Goal: Book appointment/travel/reservation

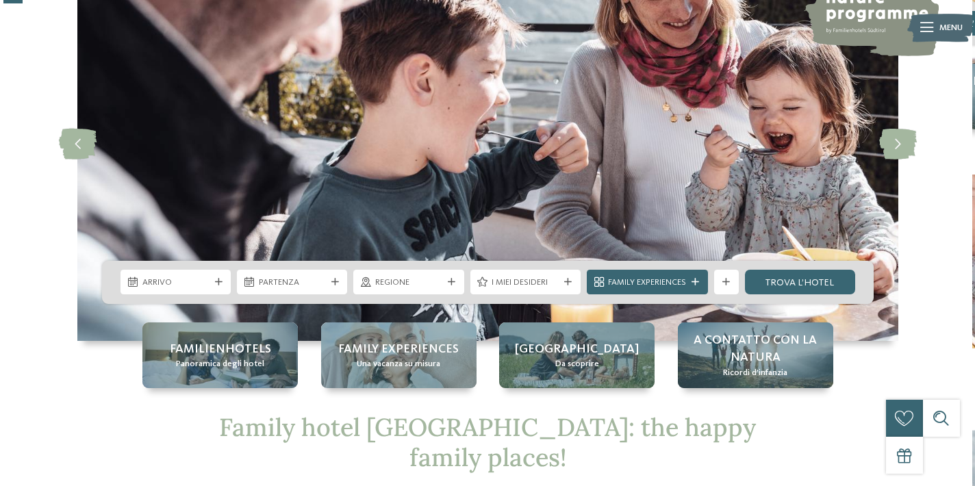
scroll to position [94, 0]
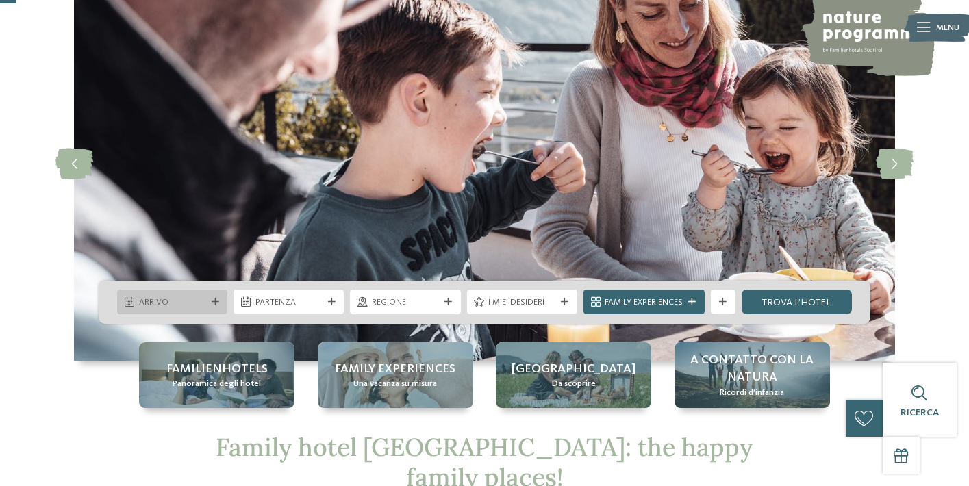
click at [192, 303] on span "Arrivo" at bounding box center [172, 302] width 67 height 12
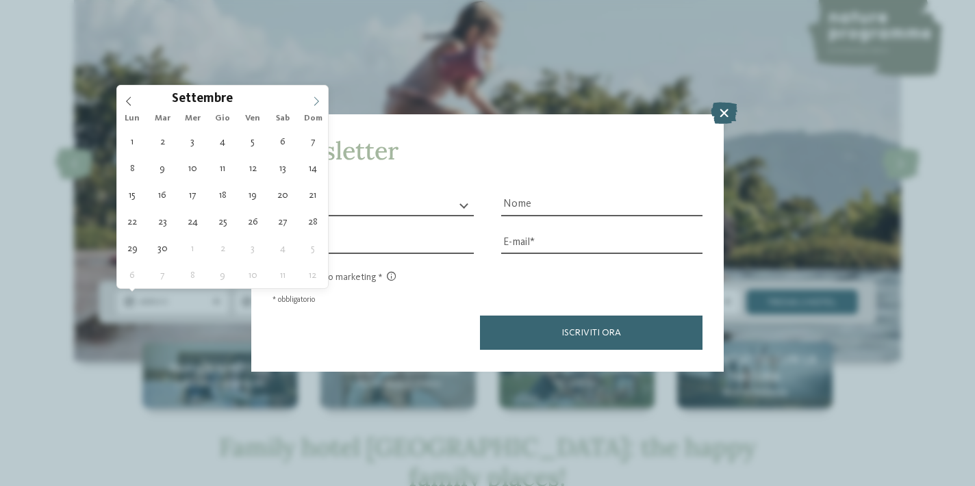
click at [311, 92] on span at bounding box center [316, 97] width 23 height 23
click at [312, 94] on span at bounding box center [316, 97] width 23 height 23
click at [313, 94] on span at bounding box center [316, 97] width 23 height 23
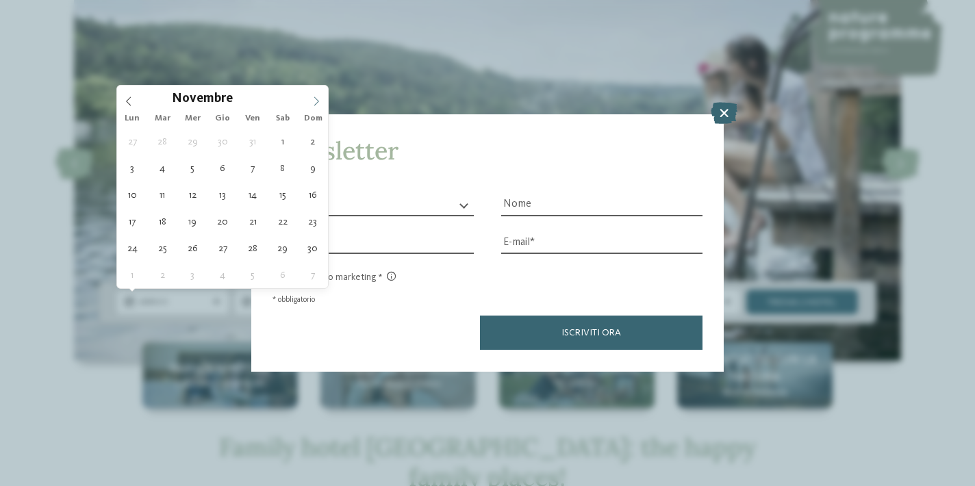
click at [313, 94] on span at bounding box center [316, 97] width 23 height 23
type input "****"
click at [315, 97] on icon at bounding box center [316, 102] width 10 height 10
type div "[DATE]"
type input "****"
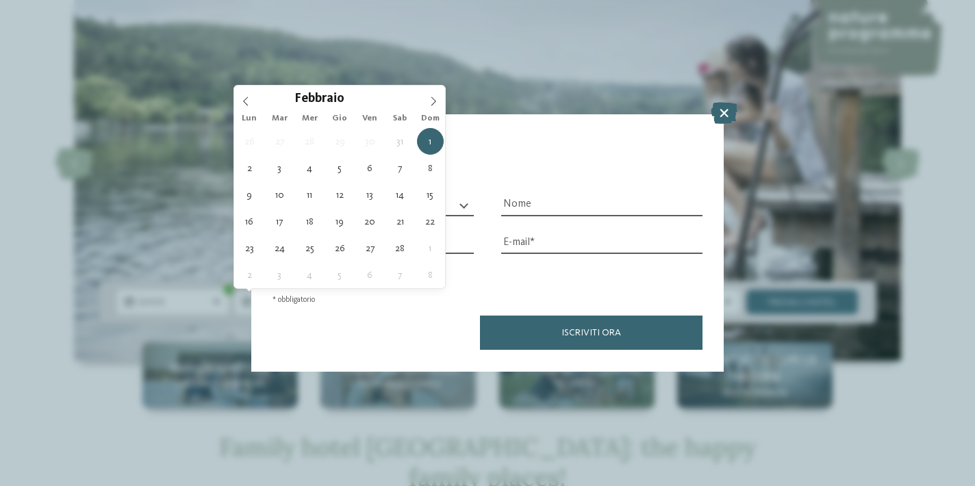
type div "[DATE]"
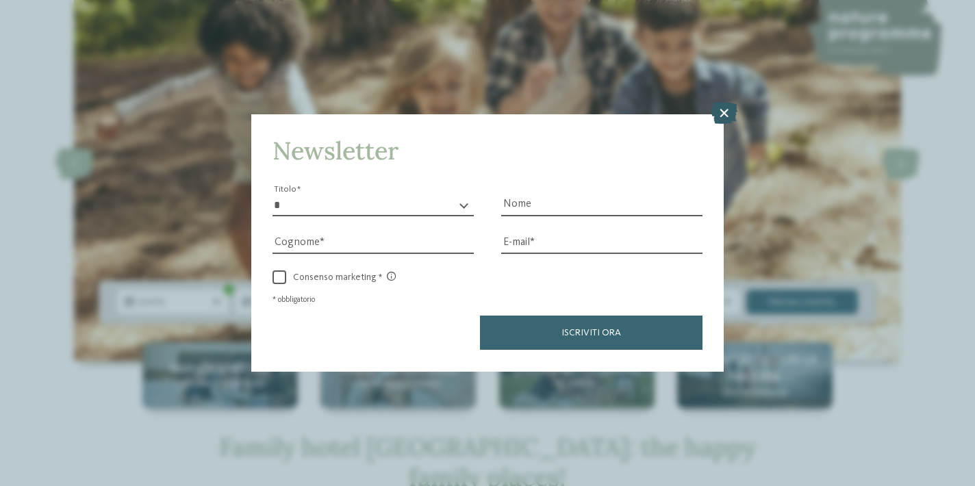
click at [715, 103] on icon at bounding box center [724, 114] width 27 height 22
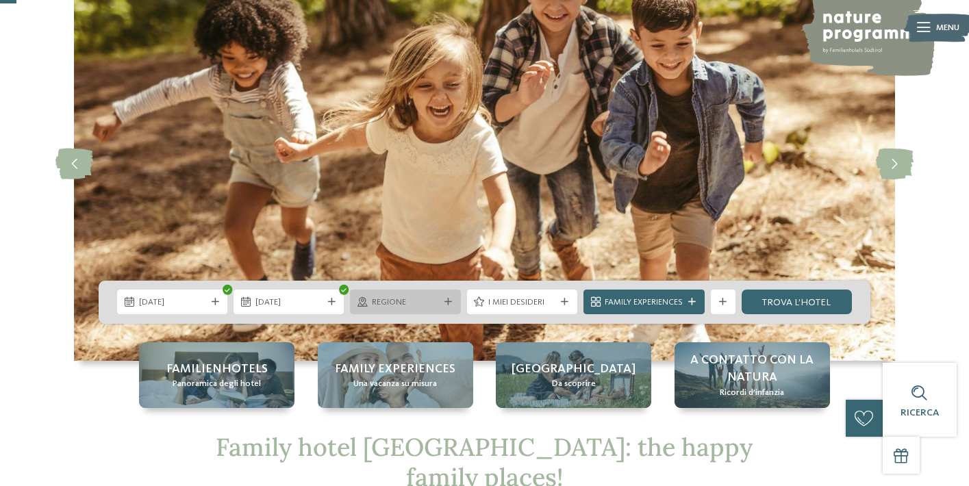
click at [433, 297] on span "Regione" at bounding box center [405, 302] width 67 height 12
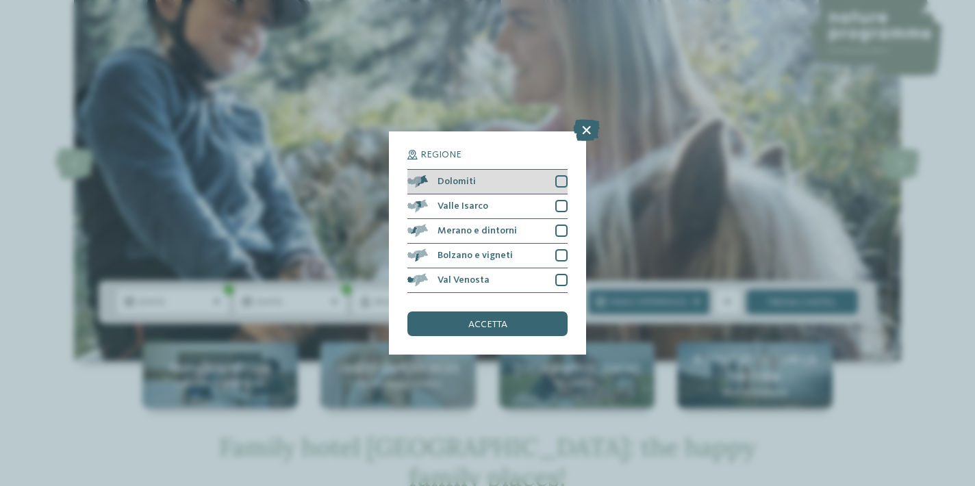
click at [557, 175] on div at bounding box center [561, 181] width 12 height 12
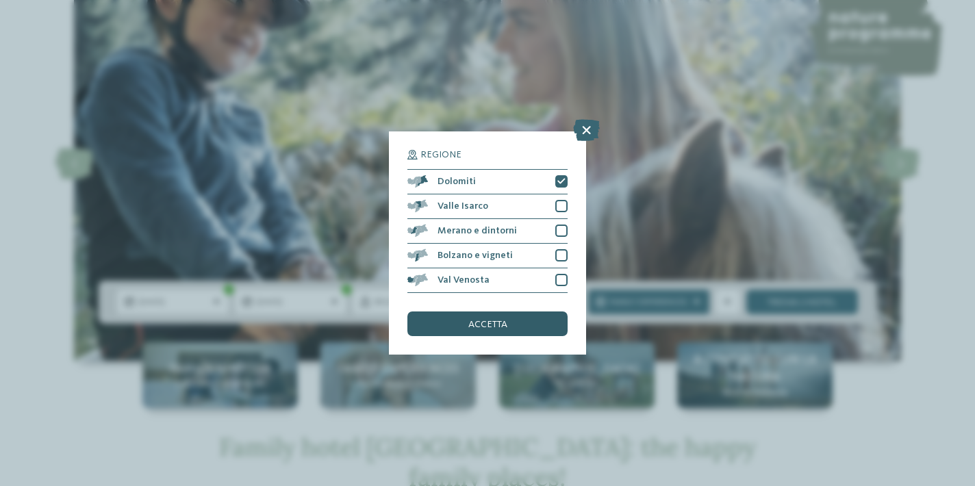
click at [512, 311] on div "accetta" at bounding box center [487, 323] width 160 height 25
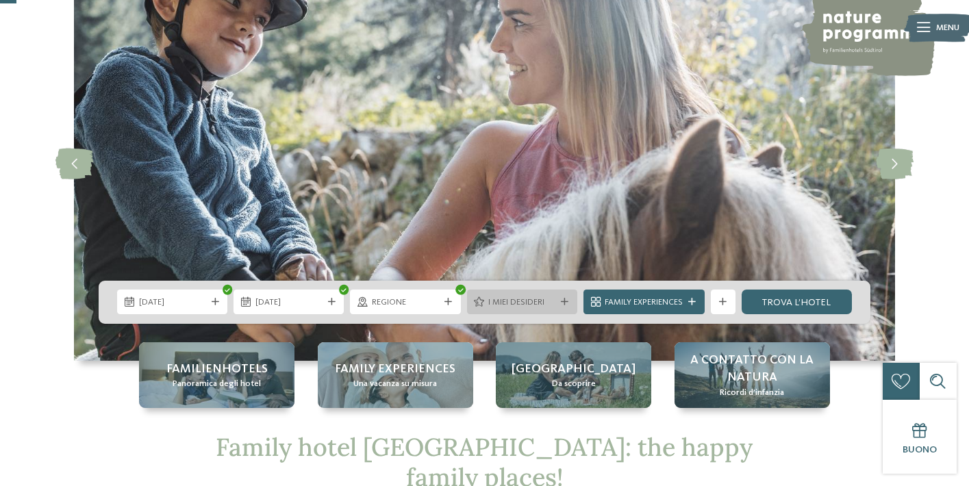
click at [519, 307] on span "I miei desideri" at bounding box center [521, 302] width 67 height 12
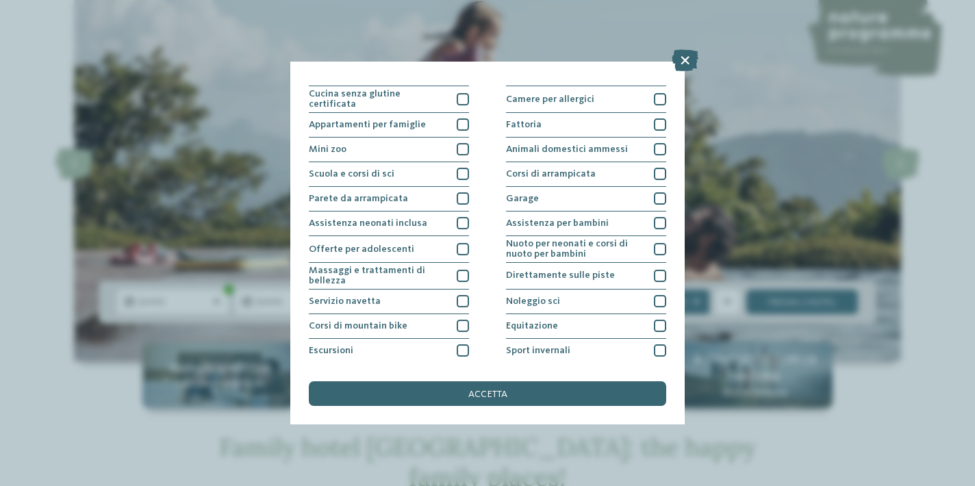
scroll to position [118, 0]
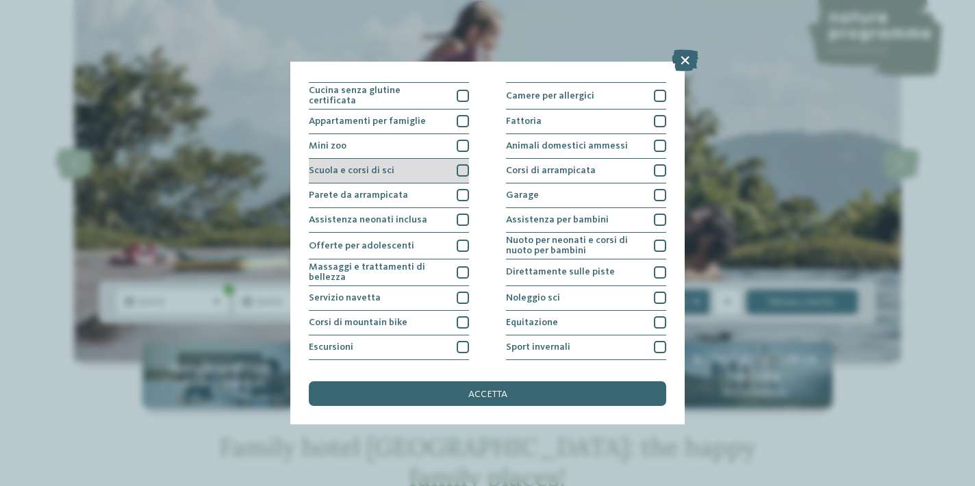
click at [461, 170] on div at bounding box center [463, 170] width 12 height 12
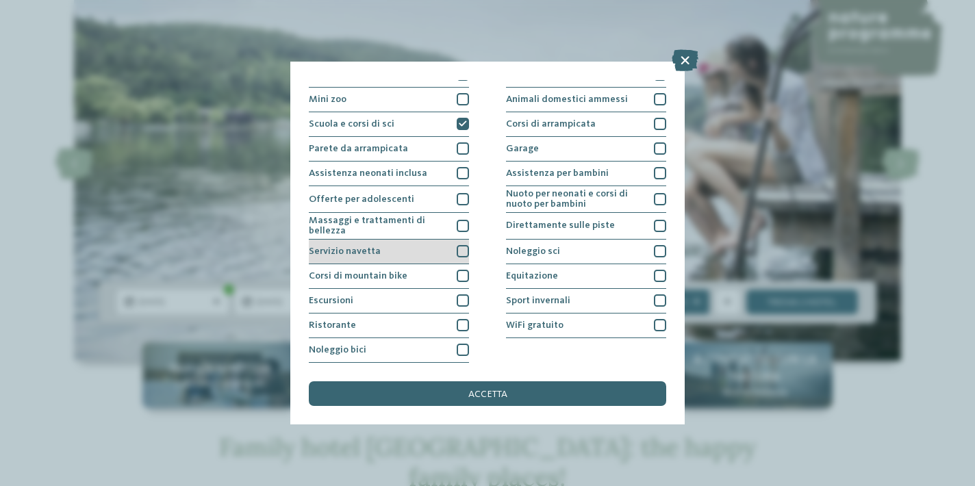
scroll to position [257, 0]
click at [461, 245] on div at bounding box center [463, 251] width 12 height 12
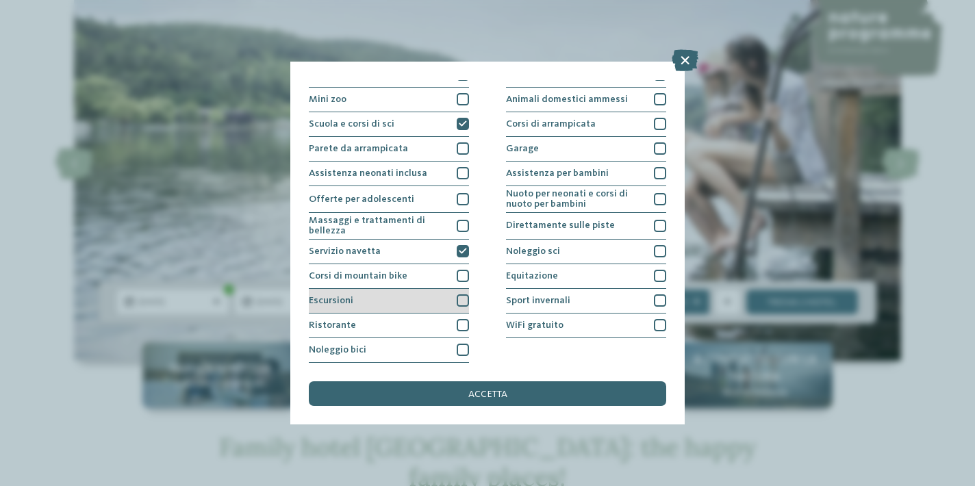
click at [440, 289] on div "Escursioni" at bounding box center [389, 301] width 160 height 25
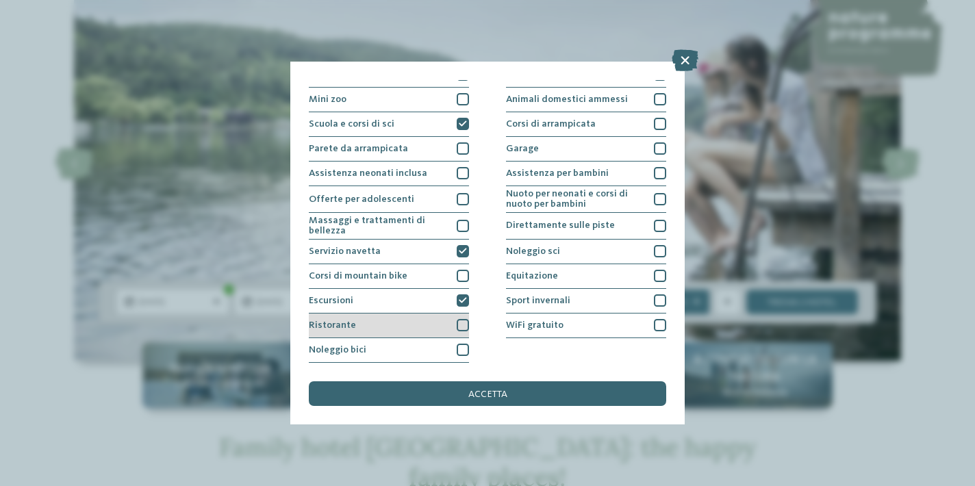
scroll to position [283, 0]
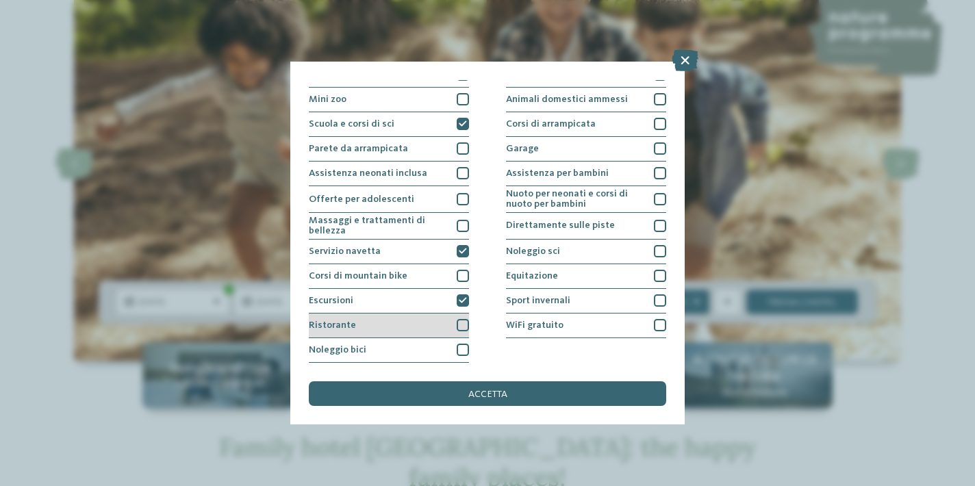
click at [440, 314] on div "Ristorante" at bounding box center [389, 326] width 160 height 25
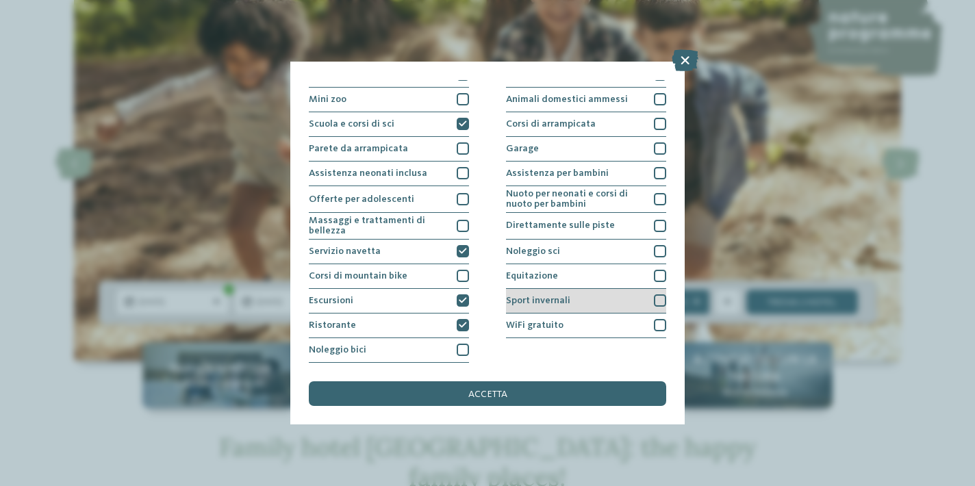
click at [602, 289] on div "Sport invernali" at bounding box center [586, 301] width 160 height 25
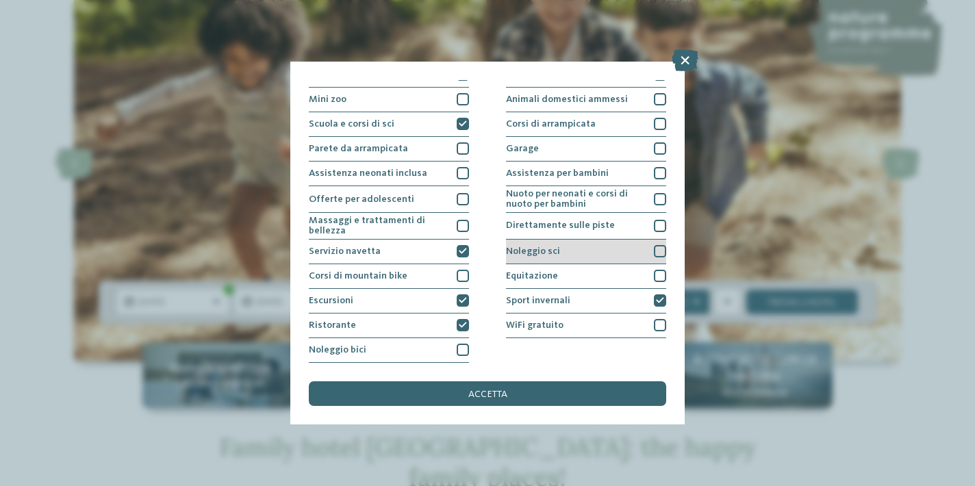
click at [589, 240] on div "Noleggio sci" at bounding box center [586, 252] width 160 height 25
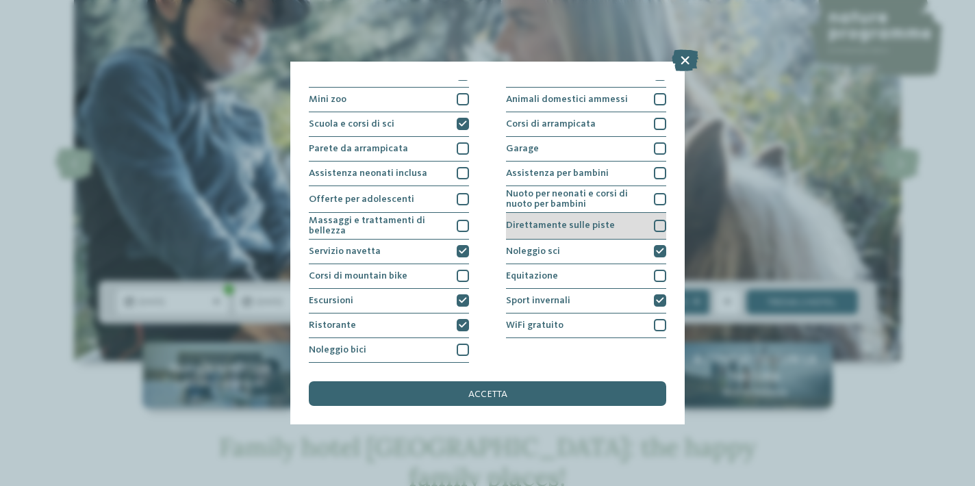
click at [589, 220] on span "Direttamente sulle piste" at bounding box center [560, 225] width 109 height 10
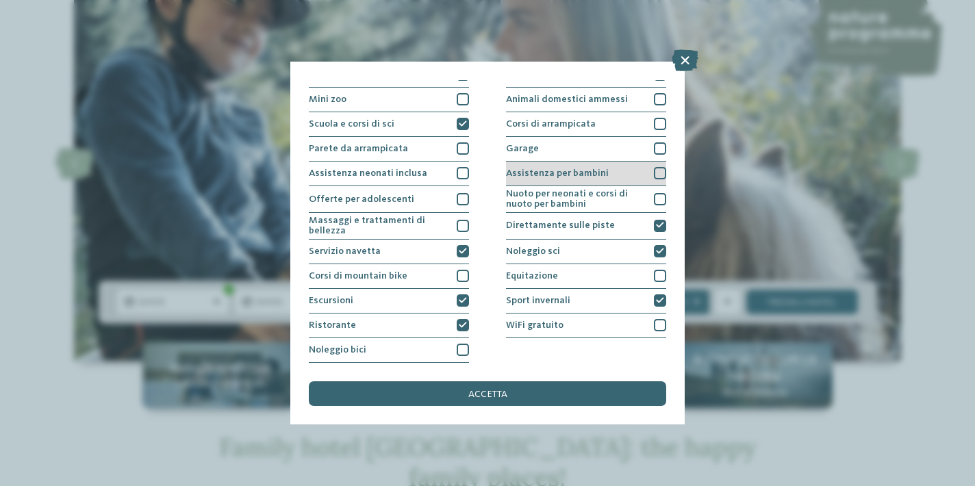
scroll to position [198, 0]
click at [611, 162] on div "Assistenza per bambini" at bounding box center [586, 174] width 160 height 25
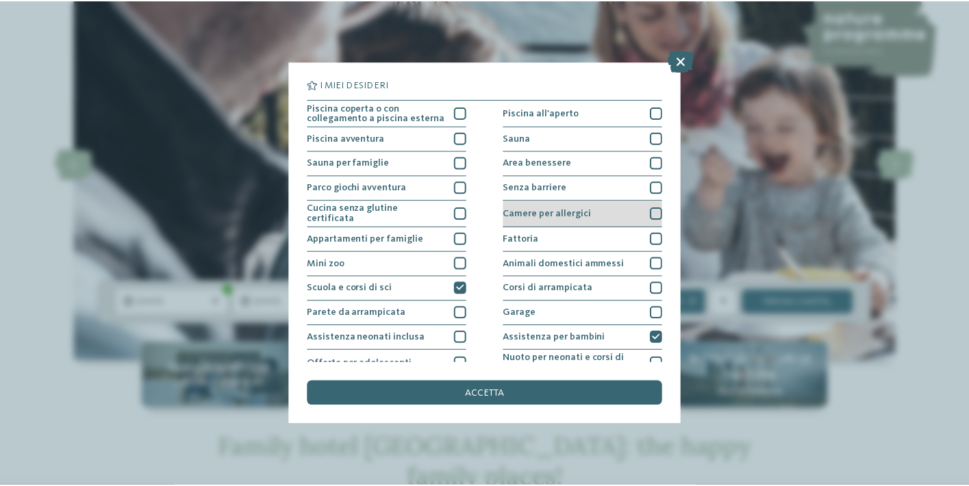
scroll to position [0, 0]
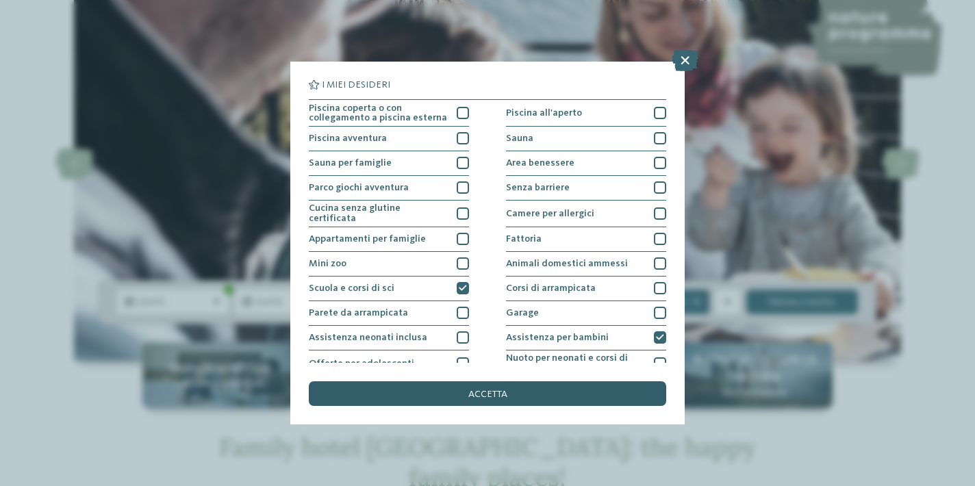
click at [615, 381] on div "accetta" at bounding box center [487, 393] width 357 height 25
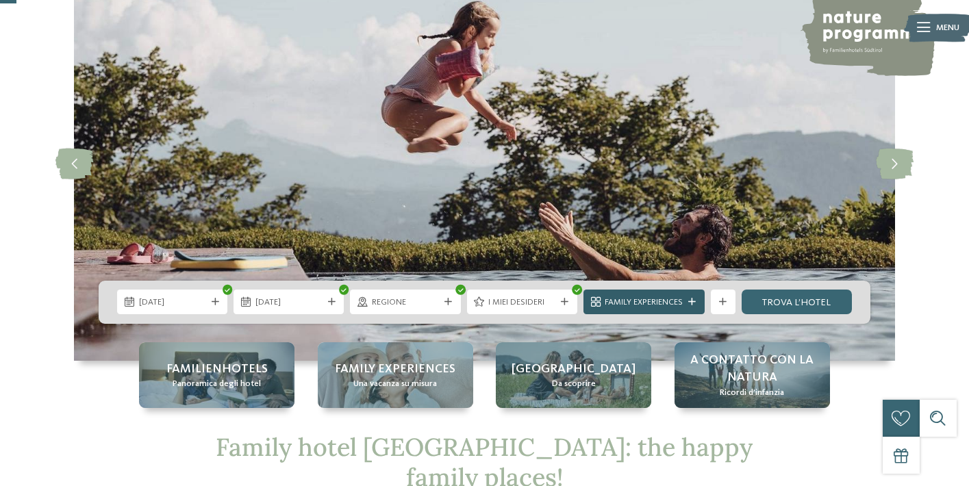
click at [685, 305] on div "Family Experiences" at bounding box center [644, 302] width 84 height 13
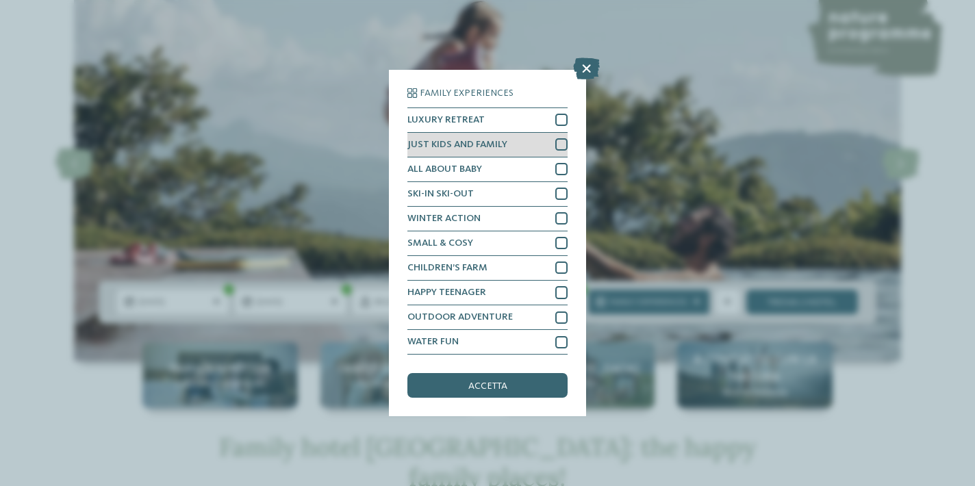
click at [538, 136] on div "JUST KIDS AND FAMILY" at bounding box center [487, 145] width 160 height 25
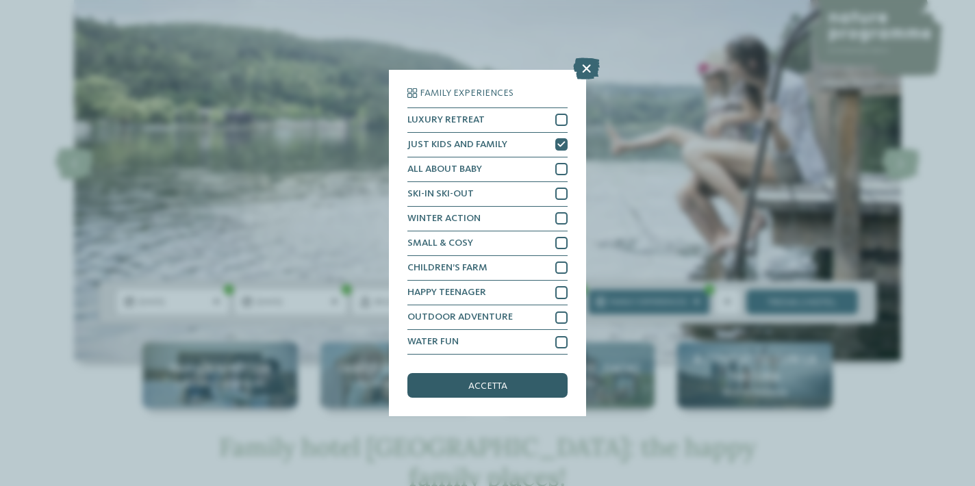
click at [555, 373] on div "accetta" at bounding box center [487, 385] width 160 height 25
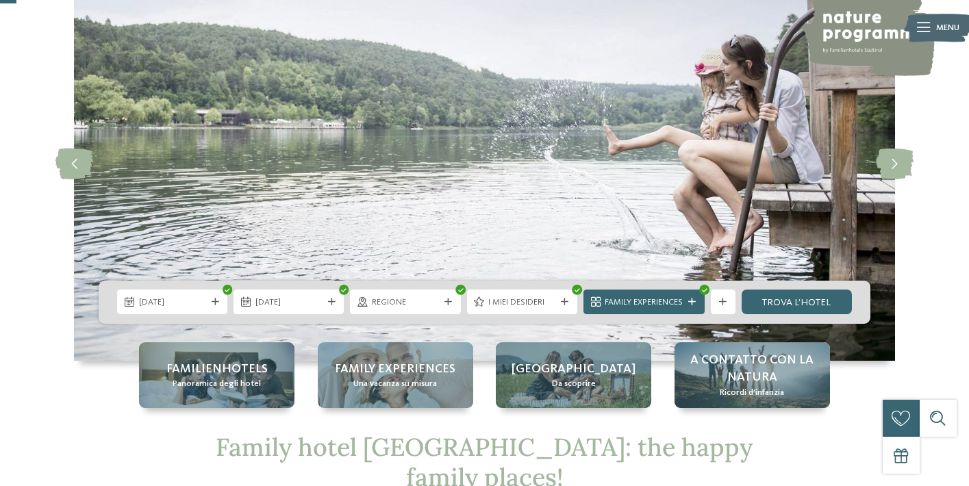
click at [551, 273] on img at bounding box center [484, 164] width 821 height 394
click at [808, 296] on link "trova l’hotel" at bounding box center [796, 302] width 110 height 25
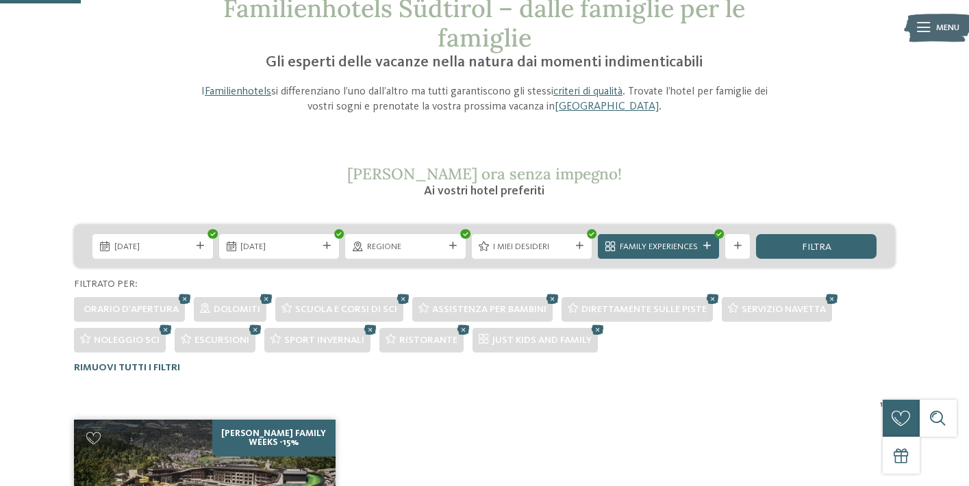
scroll to position [97, 0]
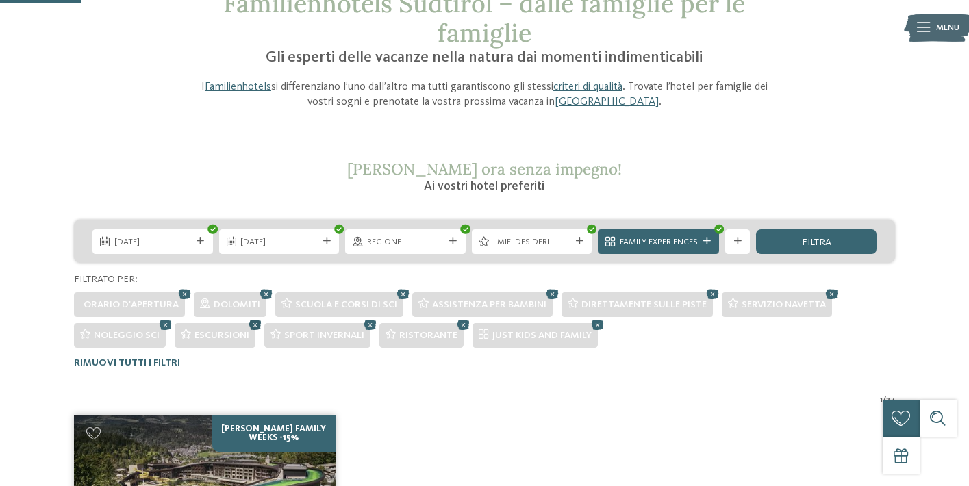
click at [255, 318] on icon at bounding box center [255, 324] width 18 height 16
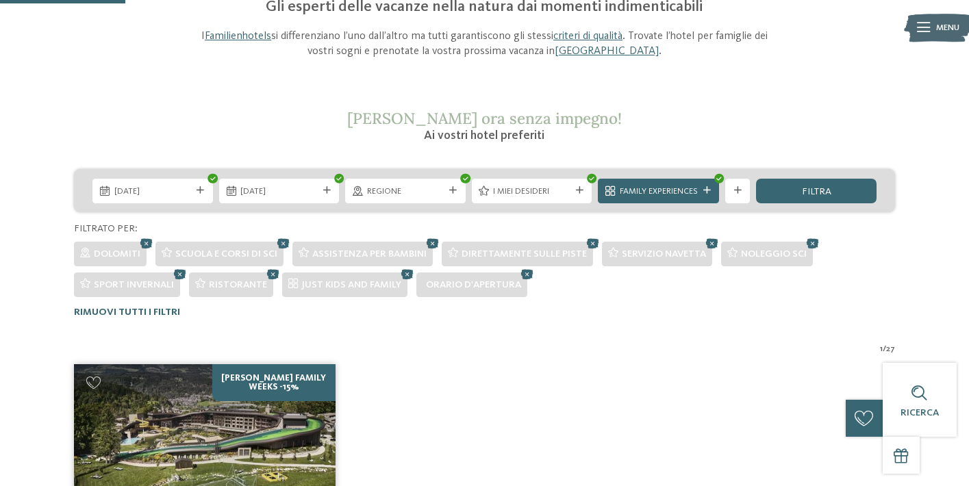
scroll to position [144, 0]
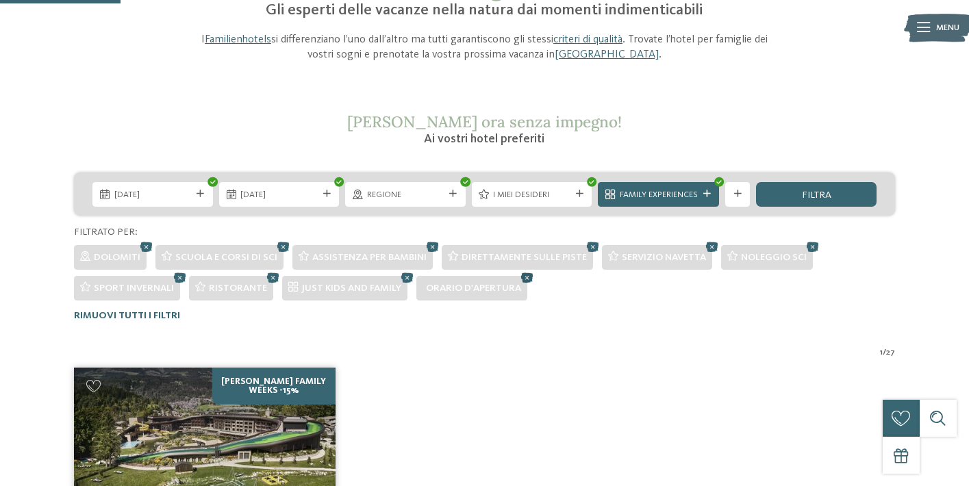
click at [524, 274] on icon at bounding box center [526, 277] width 18 height 16
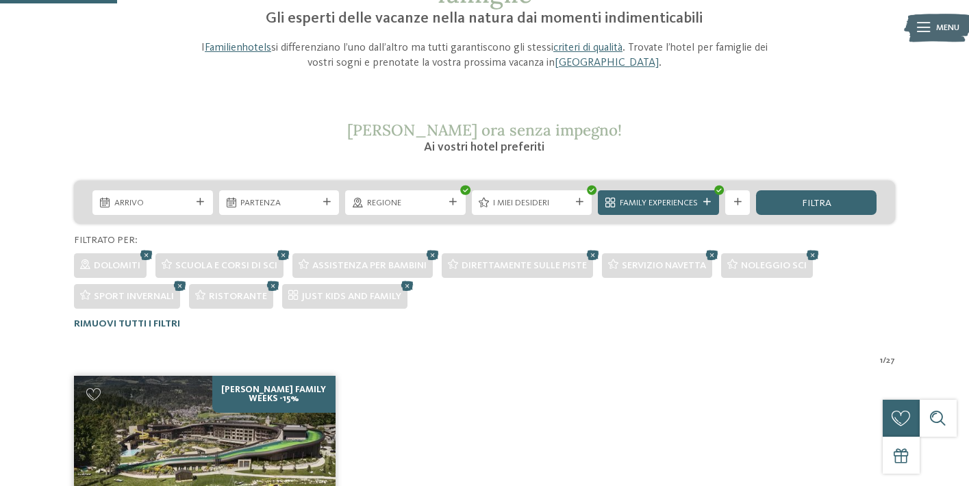
scroll to position [125, 0]
